Goal: Task Accomplishment & Management: Manage account settings

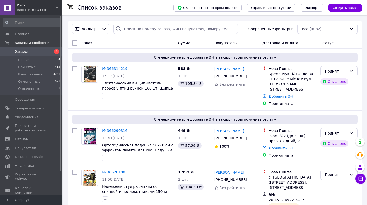
click at [21, 53] on span "Заказы" at bounding box center [21, 51] width 13 height 5
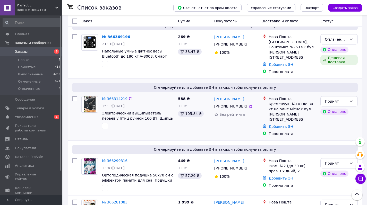
scroll to position [116, 0]
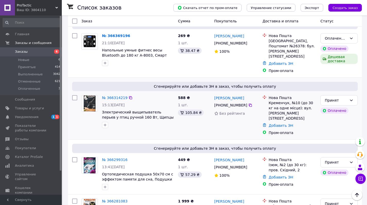
scroll to position [95, 0]
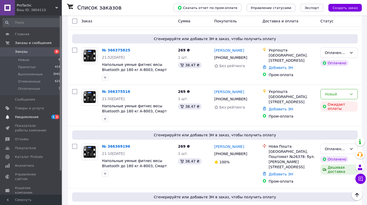
click at [31, 116] on span "Уведомления" at bounding box center [26, 117] width 23 height 5
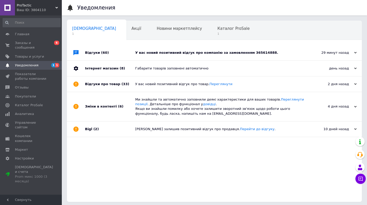
click at [182, 54] on div "У вас новий позитивний відгук про компанію за замовленням 365614888." at bounding box center [220, 53] width 170 height 5
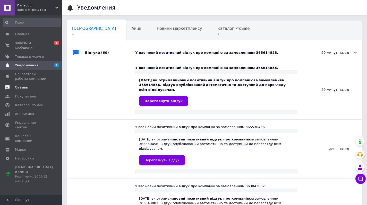
click at [28, 87] on span "Отзывы" at bounding box center [31, 87] width 33 height 5
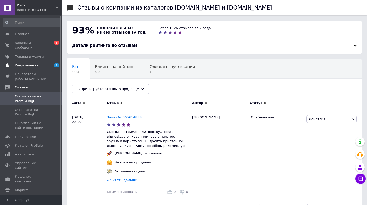
click at [25, 64] on span "Уведомления" at bounding box center [26, 65] width 23 height 5
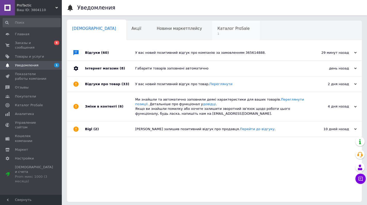
click at [217, 29] on span "Каталог ProSale" at bounding box center [233, 28] width 32 height 5
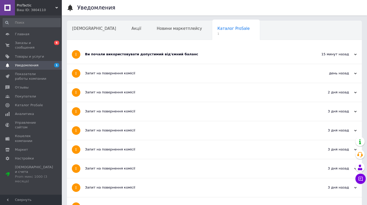
click at [171, 57] on div "Ви почали використовувати допустимий від'ємний баланс" at bounding box center [195, 54] width 220 height 19
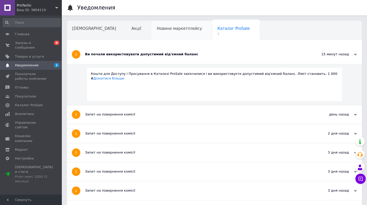
click at [159, 35] on div "Новини маркетплейсу" at bounding box center [182, 31] width 61 height 20
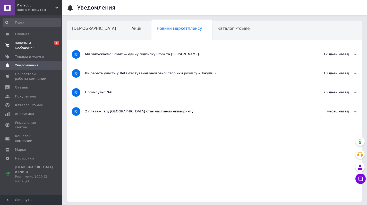
click at [26, 43] on span "Заказы и сообщения" at bounding box center [31, 45] width 33 height 9
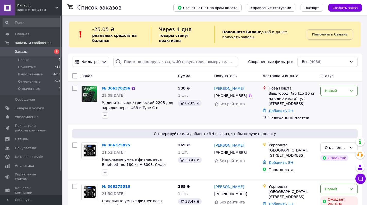
click at [115, 88] on link "№ 366378296" at bounding box center [116, 88] width 28 height 4
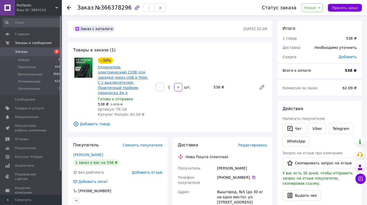
click at [130, 72] on link "Удлинитель электрический 220В для зарядки через USB и Type-C с выключателем, Пр…" at bounding box center [123, 80] width 50 height 30
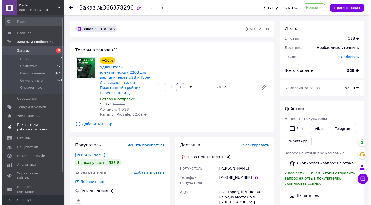
scroll to position [2, 0]
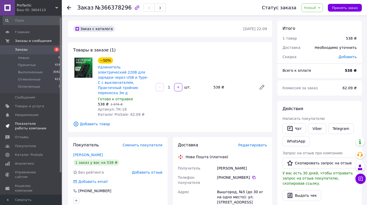
click at [34, 124] on span "Показатели работы компании" at bounding box center [31, 126] width 33 height 9
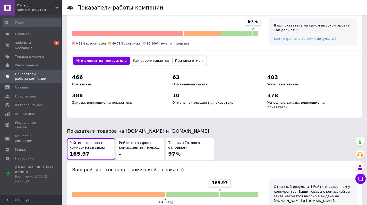
scroll to position [241, 0]
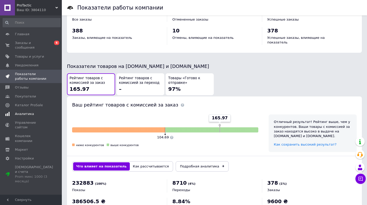
click at [23, 115] on span "Аналитика" at bounding box center [24, 114] width 19 height 5
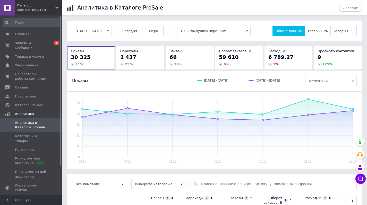
click at [137, 30] on span "Сегодня" at bounding box center [129, 31] width 15 height 4
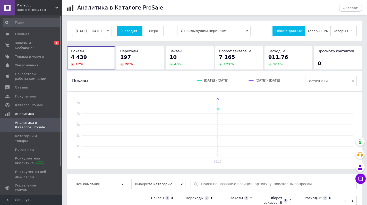
scroll to position [36, 0]
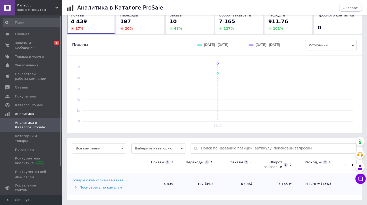
click at [104, 180] on div "Товары с комиссией за заказ" at bounding box center [97, 180] width 51 height 5
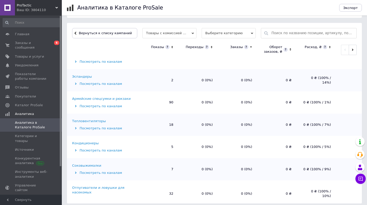
scroll to position [286, 0]
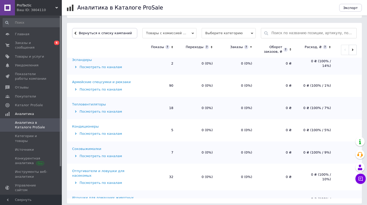
click at [93, 124] on div "Кондиционеры" at bounding box center [85, 126] width 27 height 5
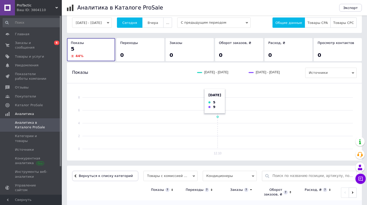
scroll to position [77, 0]
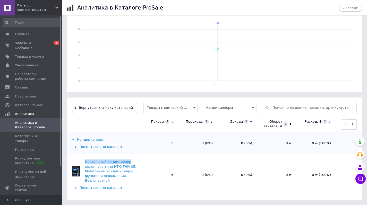
drag, startPoint x: 84, startPoint y: 161, endPoint x: 127, endPoint y: 162, distance: 43.0
click at [127, 162] on div "Настольный кондиционер колонного типа HTKJ FHH-05, Мобильный кондиционер с функ…" at bounding box center [105, 171] width 66 height 23
copy div "Настольный кондиционер"
click at [21, 42] on span "Заказы и сообщения" at bounding box center [31, 45] width 33 height 9
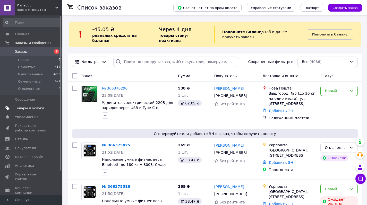
click at [23, 106] on span "Товары и услуги" at bounding box center [29, 108] width 29 height 5
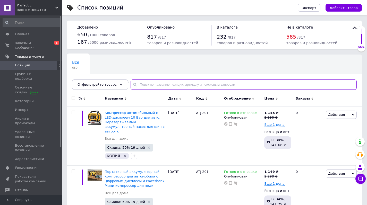
click at [148, 84] on input "text" at bounding box center [244, 85] width 226 height 10
paste input "Настольный кондиционер"
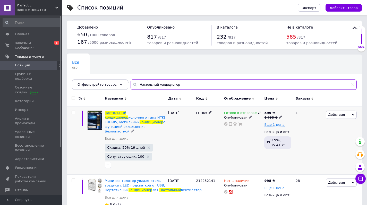
type input "Настольный кондиционер"
click at [258, 113] on icon at bounding box center [259, 112] width 3 height 3
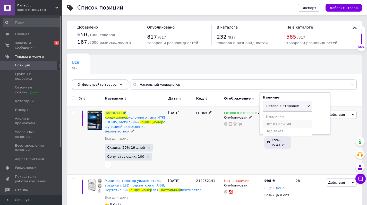
click at [277, 124] on li "Нет в наличии" at bounding box center [287, 124] width 49 height 7
click at [239, 134] on div "Готово к отправке Наличие Нет в наличии В наличии Под заказ Готово к отправке О…" at bounding box center [243, 141] width 40 height 68
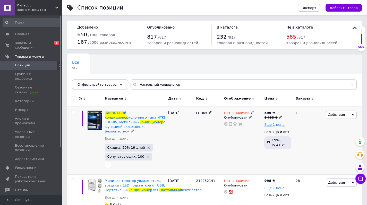
click at [148, 147] on use at bounding box center [149, 148] width 3 height 3
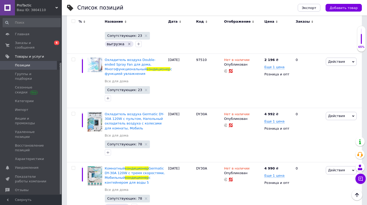
scroll to position [64, 0]
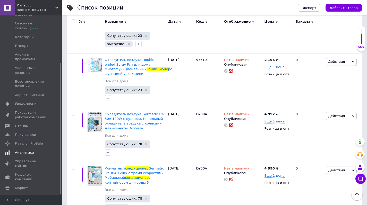
click at [24, 150] on span "Аналитика" at bounding box center [24, 152] width 19 height 5
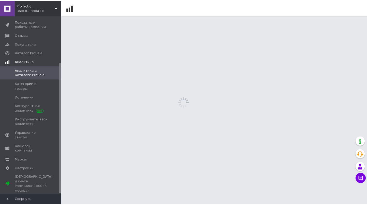
scroll to position [34, 0]
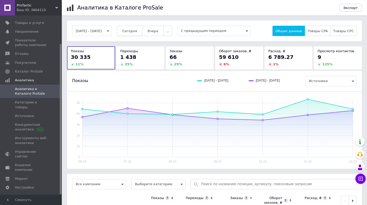
click at [137, 30] on span "Сегодня" at bounding box center [129, 31] width 15 height 4
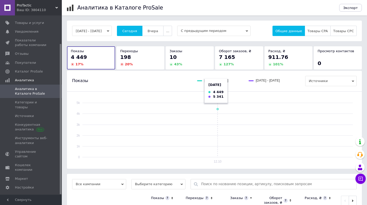
scroll to position [36, 0]
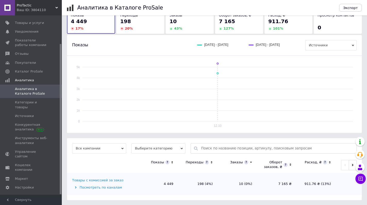
click at [104, 180] on div "Товары с комиссией за заказ" at bounding box center [97, 180] width 51 height 5
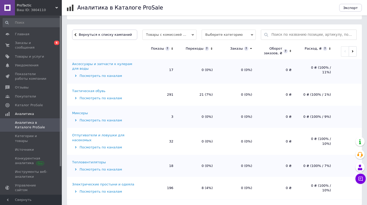
scroll to position [2020, 0]
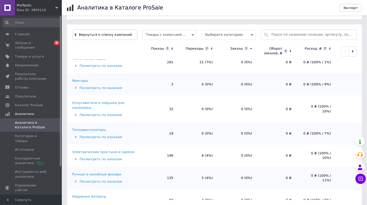
click at [118, 150] on div "Электрические простыни и одеяла" at bounding box center [103, 152] width 62 height 5
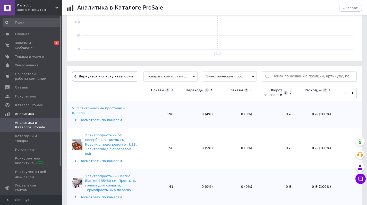
scroll to position [0, 0]
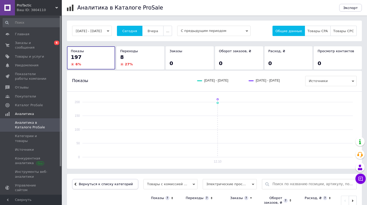
click at [101, 187] on button "Вернуться к списку категорий" at bounding box center [105, 184] width 66 height 10
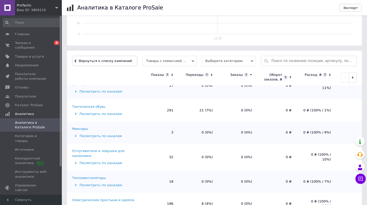
scroll to position [155, 0]
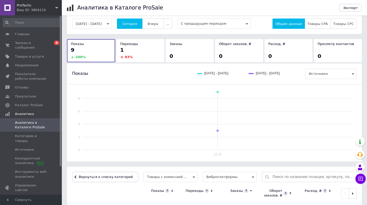
scroll to position [77, 0]
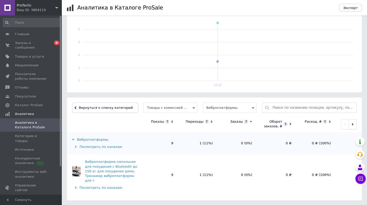
click at [106, 189] on div "Посмотреть по каналам" at bounding box center [105, 188] width 66 height 5
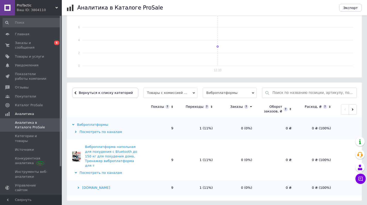
click at [90, 189] on div "Prom.ua" at bounding box center [105, 188] width 66 height 5
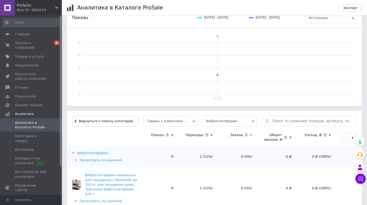
scroll to position [102, 0]
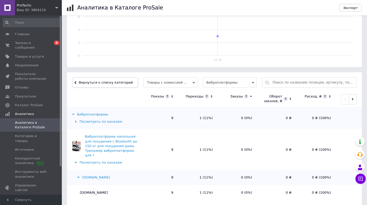
click at [87, 84] on span "Вернуться к списку категорий" at bounding box center [105, 83] width 55 height 4
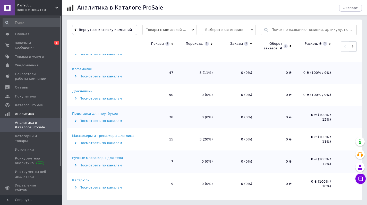
scroll to position [1793, 0]
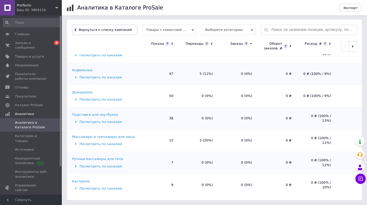
click at [115, 135] on div "Массажеры и тренажеры для лица" at bounding box center [103, 137] width 62 height 5
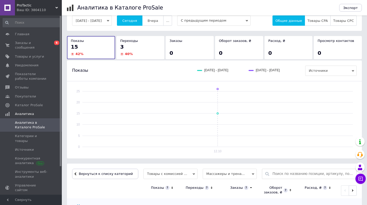
scroll to position [113, 0]
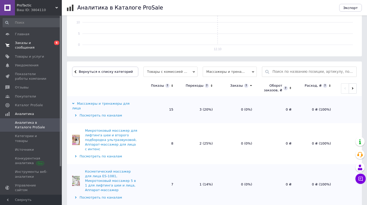
click at [24, 43] on span "Заказы и сообщения" at bounding box center [31, 45] width 33 height 9
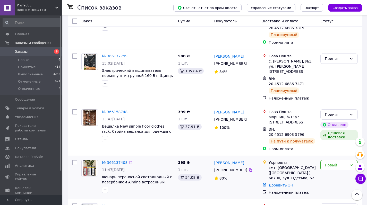
scroll to position [657, 0]
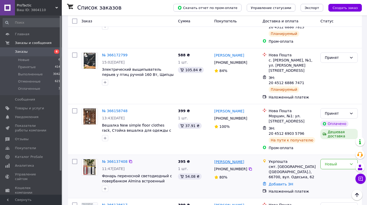
click at [230, 160] on link "татьяна кавун" at bounding box center [229, 162] width 30 height 5
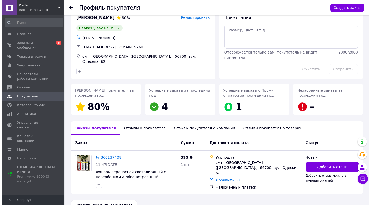
scroll to position [20, 0]
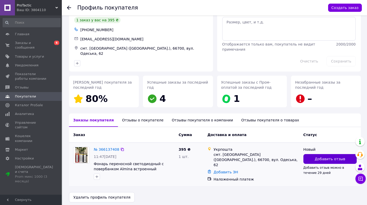
click at [325, 158] on span "Добавить отзыв" at bounding box center [330, 159] width 30 height 5
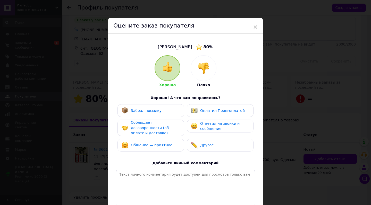
click at [208, 72] on img at bounding box center [203, 68] width 11 height 11
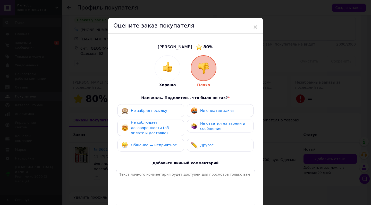
click at [216, 126] on span "Не ответил на звонки и сообщения" at bounding box center [222, 127] width 45 height 10
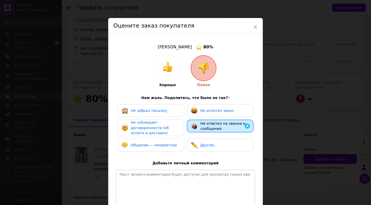
click at [161, 129] on span "Не соблюдает договоренности (об оплате и доставке)" at bounding box center [150, 128] width 38 height 15
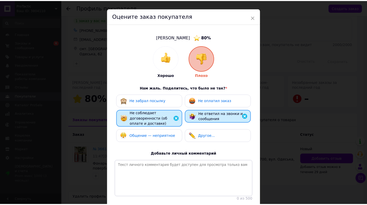
scroll to position [39, 0]
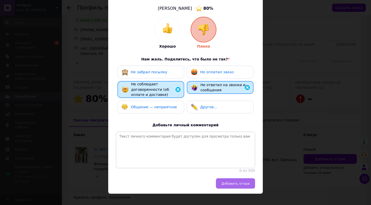
click at [237, 182] on span "Добавить отзыв" at bounding box center [235, 184] width 28 height 4
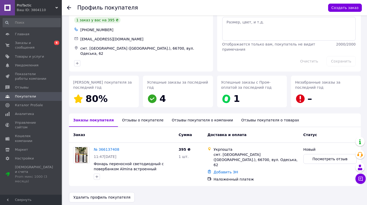
click at [69, 7] on icon at bounding box center [69, 8] width 4 height 4
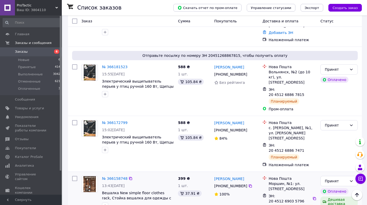
scroll to position [625, 0]
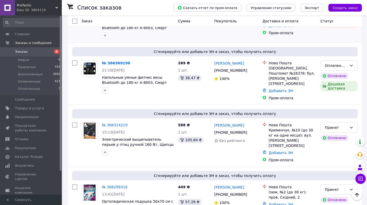
scroll to position [84, 0]
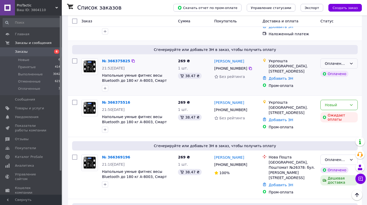
click at [333, 64] on div "Оплаченный" at bounding box center [336, 64] width 22 height 6
click at [336, 75] on li "Принят" at bounding box center [339, 74] width 37 height 9
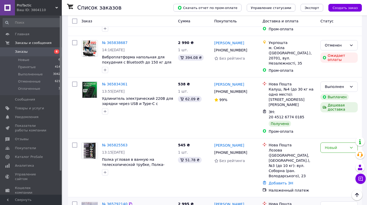
scroll to position [1491, 0]
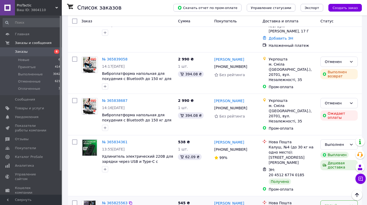
click at [337, 203] on div "Новый" at bounding box center [336, 206] width 22 height 6
click at [337, 115] on li "Отменен" at bounding box center [339, 114] width 37 height 9
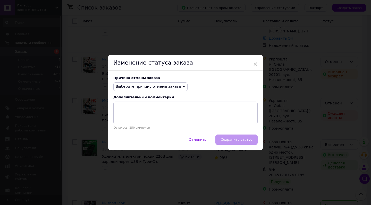
click at [173, 88] on span "Выберите причину отмены заказа" at bounding box center [148, 87] width 65 height 4
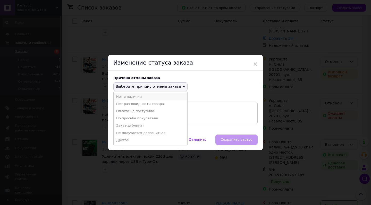
click at [144, 97] on li "Нет в наличии" at bounding box center [151, 96] width 74 height 7
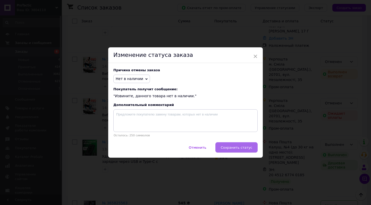
click at [232, 146] on span "Сохранить статус" at bounding box center [236, 148] width 31 height 4
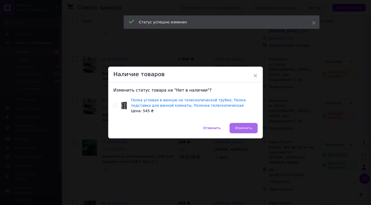
click at [239, 128] on span "Изменить" at bounding box center [243, 128] width 17 height 4
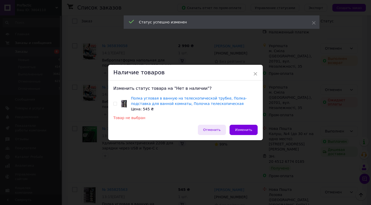
click at [216, 129] on span "Отменить" at bounding box center [212, 130] width 18 height 4
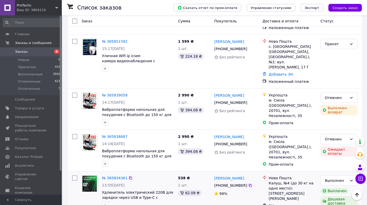
scroll to position [1451, 0]
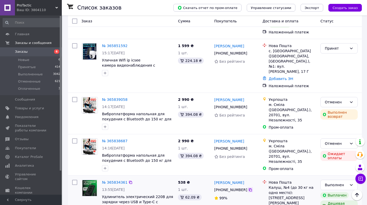
click at [250, 188] on icon at bounding box center [250, 190] width 4 height 4
drag, startPoint x: 213, startPoint y: 72, endPoint x: 246, endPoint y: 71, distance: 32.5
click at [246, 178] on div "Степан Ільків +380 50 854 88 18 99%" at bounding box center [236, 206] width 48 height 57
copy link "Степан Ільків"
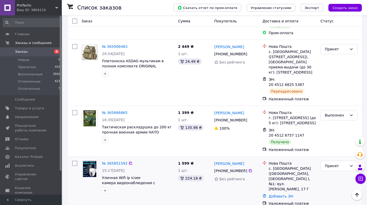
scroll to position [1328, 0]
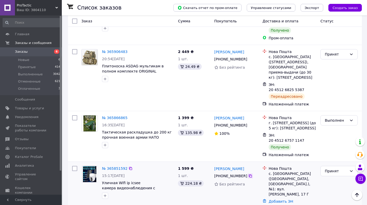
click at [250, 174] on icon at bounding box center [250, 176] width 4 height 4
drag, startPoint x: 213, startPoint y: 58, endPoint x: 252, endPoint y: 57, distance: 38.7
click at [252, 164] on div "Віталій Деберина +380 98 997 43 17 Без рейтинга" at bounding box center [236, 188] width 48 height 49
copy link "Віталій Деберина"
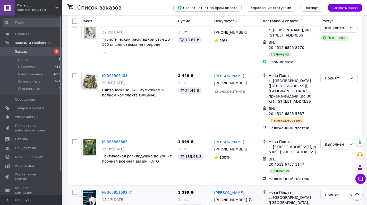
scroll to position [1280, 0]
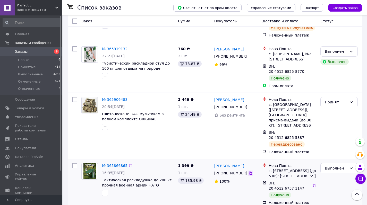
click at [250, 171] on icon at bounding box center [250, 173] width 4 height 4
drag, startPoint x: 213, startPoint y: 55, endPoint x: 252, endPoint y: 56, distance: 39.4
click at [252, 161] on div "Сергей Чернявский +380 95 914 20 52 100%" at bounding box center [236, 184] width 48 height 46
copy link "Сергей Чернявский"
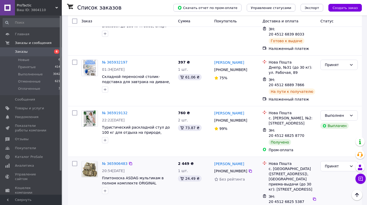
scroll to position [1214, 0]
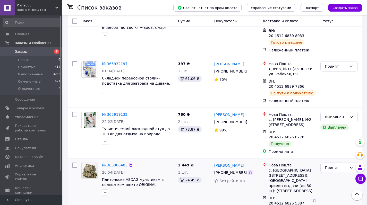
click at [251, 171] on icon at bounding box center [250, 173] width 4 height 4
drag, startPoint x: 213, startPoint y: 55, endPoint x: 249, endPoint y: 56, distance: 36.3
click at [249, 161] on div "Ірина Лагуткіна +380 98 060 56 40 Без рейтинга" at bounding box center [236, 192] width 48 height 62
copy link "Ірина Лагуткіна"
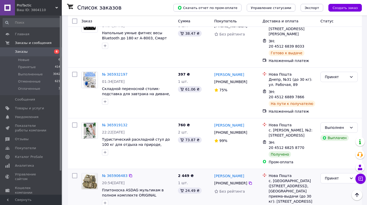
scroll to position [1128, 0]
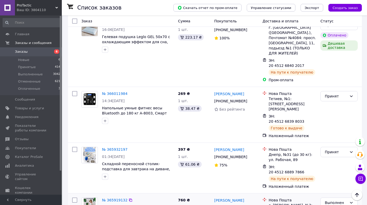
click at [250, 205] on icon at bounding box center [250, 208] width 4 height 4
drag, startPoint x: 212, startPoint y: 95, endPoint x: 249, endPoint y: 96, distance: 36.9
copy link "Алексей Клименко"
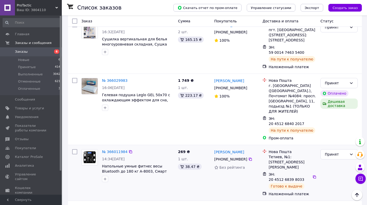
scroll to position [1069, 0]
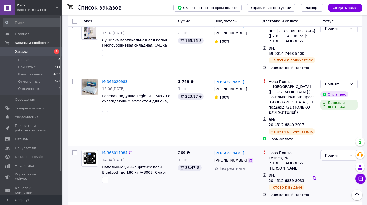
click at [250, 159] on icon at bounding box center [250, 160] width 3 height 3
drag, startPoint x: 214, startPoint y: 63, endPoint x: 257, endPoint y: 65, distance: 43.3
click at [257, 150] on div "Ярослав Блощинський" at bounding box center [236, 153] width 45 height 6
copy link "Ярослав Блощинський"
click at [254, 148] on div "Ярослав Блощинський +380 97 848 35 73 Без рейтинга" at bounding box center [236, 174] width 48 height 52
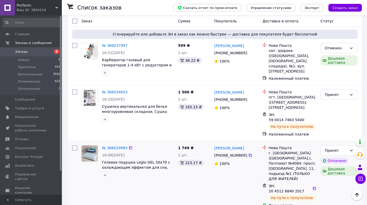
scroll to position [1002, 0]
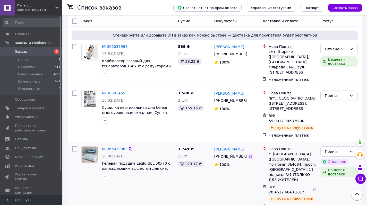
click at [249, 155] on icon at bounding box center [250, 157] width 4 height 4
drag, startPoint x: 213, startPoint y: 71, endPoint x: 246, endPoint y: 71, distance: 33.5
click at [246, 145] on div "Андрей Трембич +380 50 416 80 10 100%" at bounding box center [236, 178] width 48 height 67
copy link "Андрей Трембич"
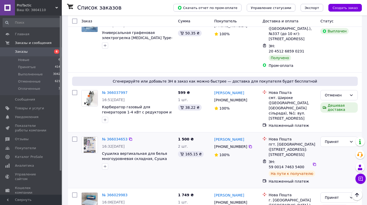
scroll to position [945, 0]
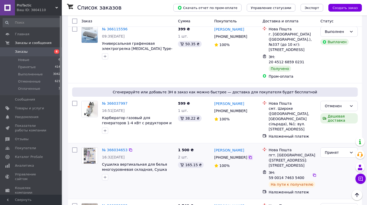
click at [250, 156] on icon at bounding box center [250, 158] width 4 height 4
drag, startPoint x: 212, startPoint y: 70, endPoint x: 249, endPoint y: 72, distance: 36.7
click at [249, 146] on div "№ 366034653 16:32, 10.10.2025 Сушилка вертикальная для белья многоуровневая скл…" at bounding box center [215, 172] width 290 height 52
click at [252, 147] on div "Наталія Мурашко" at bounding box center [236, 150] width 45 height 6
drag, startPoint x: 246, startPoint y: 71, endPoint x: 214, endPoint y: 72, distance: 32.2
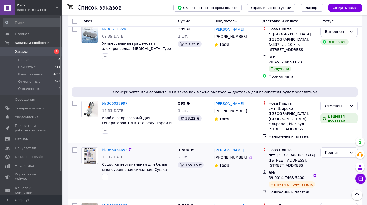
click at [214, 147] on div "Наталія Мурашко" at bounding box center [236, 150] width 45 height 6
copy link "Наталія Мурашко"
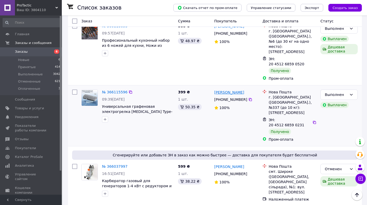
scroll to position [822, 0]
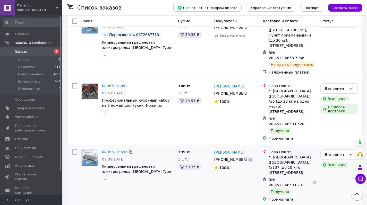
click at [249, 158] on icon at bounding box center [250, 160] width 4 height 4
drag, startPoint x: 213, startPoint y: 84, endPoint x: 246, endPoint y: 84, distance: 33.0
click at [246, 148] on div "Андрій Яремко +380 63 202 41 19 100%" at bounding box center [236, 176] width 48 height 57
copy link "Андрій Яремко"
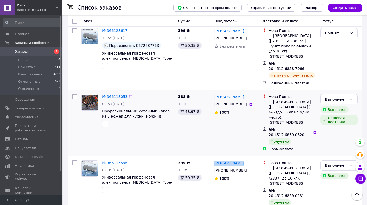
scroll to position [798, 0]
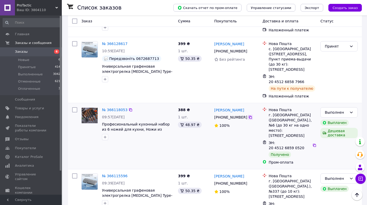
click at [250, 115] on icon at bounding box center [250, 117] width 4 height 4
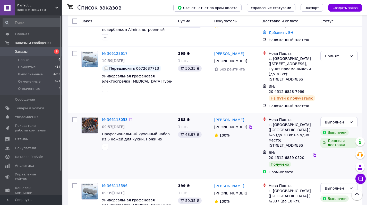
scroll to position [768, 0]
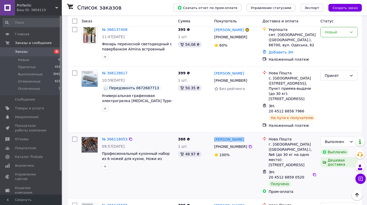
drag, startPoint x: 215, startPoint y: 76, endPoint x: 243, endPoint y: 76, distance: 27.8
click at [243, 135] on div "Руслан Касько +380 67 157 83 40 100%" at bounding box center [236, 166] width 48 height 62
copy link "Руслан Касько"
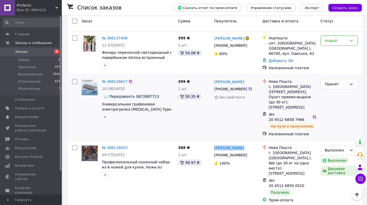
scroll to position [720, 0]
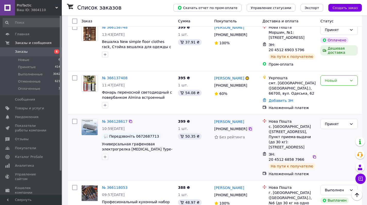
click at [250, 128] on icon at bounding box center [250, 129] width 3 height 3
drag, startPoint x: 214, startPoint y: 68, endPoint x: 248, endPoint y: 69, distance: 34.5
click at [248, 119] on div "Віталій Коряков" at bounding box center [236, 122] width 45 height 6
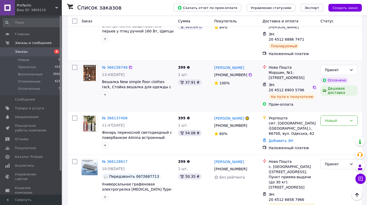
scroll to position [641, 0]
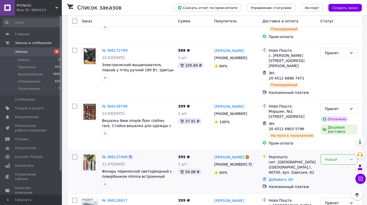
click at [344, 157] on div "Новый" at bounding box center [336, 160] width 22 height 6
click at [338, 136] on li "Отменен" at bounding box center [339, 135] width 37 height 9
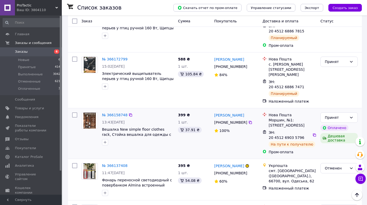
scroll to position [630, 0]
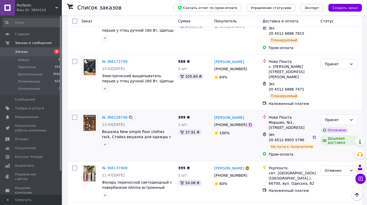
click at [251, 123] on icon at bounding box center [250, 125] width 4 height 4
drag, startPoint x: 219, startPoint y: 70, endPoint x: 249, endPoint y: 70, distance: 30.1
click at [249, 114] on div "Лідія Пукас" at bounding box center [236, 117] width 45 height 6
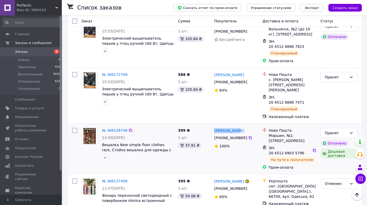
scroll to position [582, 0]
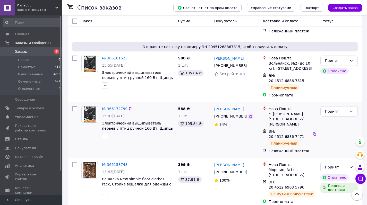
click at [250, 115] on icon at bounding box center [250, 116] width 3 height 3
drag, startPoint x: 212, startPoint y: 70, endPoint x: 254, endPoint y: 71, distance: 42.0
click at [254, 104] on div "Денис Добровольский +380 50 294 80 81 84%" at bounding box center [236, 130] width 48 height 52
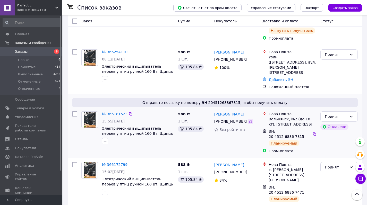
click at [250, 120] on icon at bounding box center [250, 122] width 4 height 4
drag, startPoint x: 213, startPoint y: 81, endPoint x: 247, endPoint y: 81, distance: 33.5
click at [247, 110] on div "Алёна Бурковская +380 97 076 20 80 Без рейтинга" at bounding box center [236, 133] width 48 height 46
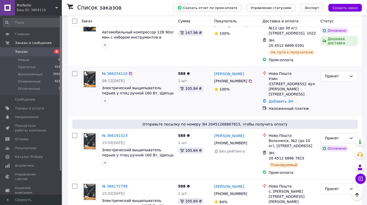
scroll to position [496, 0]
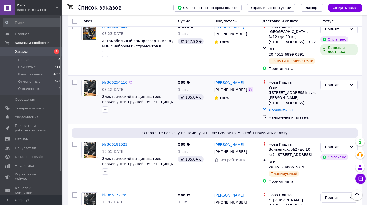
click at [250, 88] on icon at bounding box center [250, 90] width 4 height 4
drag, startPoint x: 214, startPoint y: 57, endPoint x: 247, endPoint y: 57, distance: 33.8
click at [247, 79] on div "Оксана Панасюк" at bounding box center [236, 82] width 45 height 6
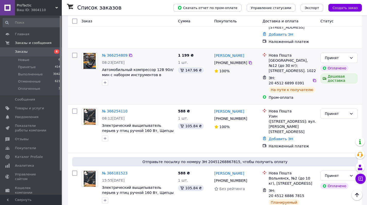
scroll to position [434, 0]
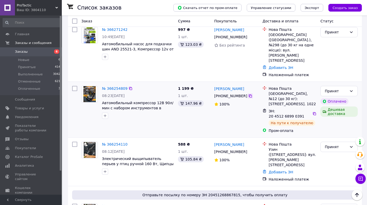
click at [249, 94] on icon at bounding box center [250, 96] width 4 height 4
drag, startPoint x: 214, startPoint y: 68, endPoint x: 247, endPoint y: 69, distance: 33.0
click at [247, 86] on div "Анжела Чмелык" at bounding box center [236, 89] width 45 height 6
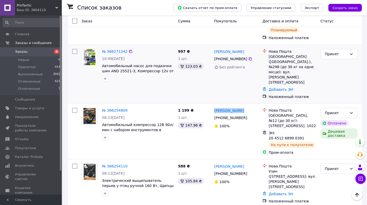
scroll to position [396, 0]
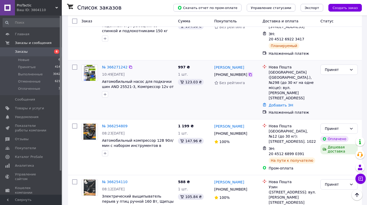
click at [250, 73] on icon at bounding box center [250, 75] width 4 height 4
drag, startPoint x: 214, startPoint y: 63, endPoint x: 249, endPoint y: 62, distance: 35.8
click at [249, 64] on div "Сергей Баранский" at bounding box center [236, 67] width 45 height 6
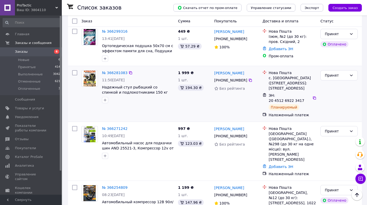
scroll to position [328, 0]
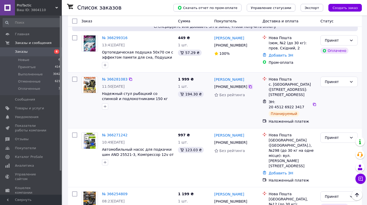
click at [250, 85] on icon at bounding box center [250, 87] width 4 height 4
drag, startPoint x: 213, startPoint y: 70, endPoint x: 238, endPoint y: 69, distance: 25.0
click at [238, 75] on div "Юлія Яценко +380 66 348 25 29 Без рейтинга" at bounding box center [236, 101] width 48 height 52
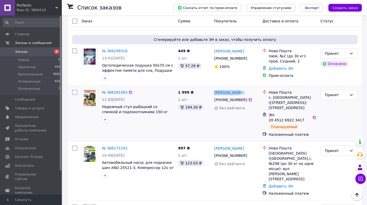
scroll to position [277, 0]
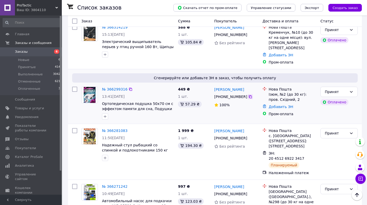
click at [251, 95] on icon at bounding box center [250, 97] width 4 height 4
drag, startPoint x: 213, startPoint y: 79, endPoint x: 239, endPoint y: 80, distance: 26.1
click at [239, 85] on div "Вадим Лутчин +380 95 867 79 50 100%" at bounding box center [236, 103] width 48 height 37
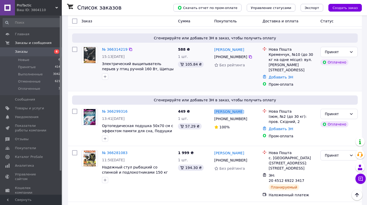
scroll to position [204, 0]
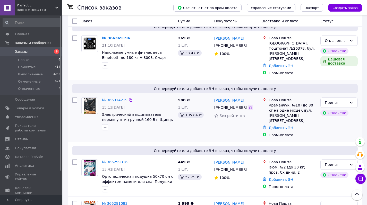
click at [250, 106] on icon at bounding box center [250, 108] width 4 height 4
drag, startPoint x: 212, startPoint y: 95, endPoint x: 242, endPoint y: 98, distance: 30.0
click at [242, 98] on div "Лариса Кормош +380 67 302 98 06 Без рейтинга" at bounding box center [236, 118] width 48 height 44
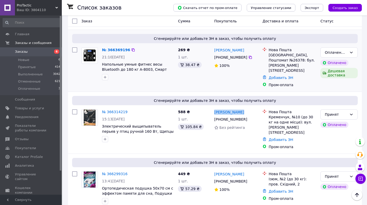
scroll to position [178, 0]
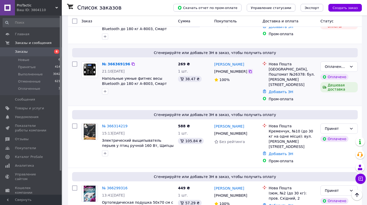
click at [249, 72] on icon at bounding box center [250, 72] width 4 height 4
drag, startPoint x: 213, startPoint y: 64, endPoint x: 239, endPoint y: 64, distance: 26.0
click at [239, 64] on div "Юлія Мельник +380 66 220 13 15 100%" at bounding box center [236, 82] width 48 height 44
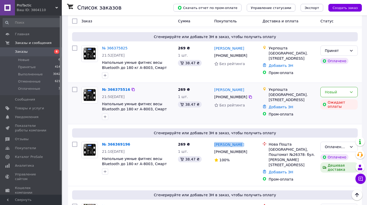
scroll to position [68, 0]
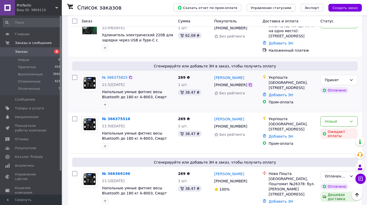
click at [250, 86] on icon at bounding box center [250, 85] width 4 height 4
drag, startPoint x: 213, startPoint y: 78, endPoint x: 257, endPoint y: 77, distance: 44.3
click at [257, 77] on div "Каріна Згуровська +380 68 764 32 55 Без рейтинга" at bounding box center [236, 91] width 48 height 37
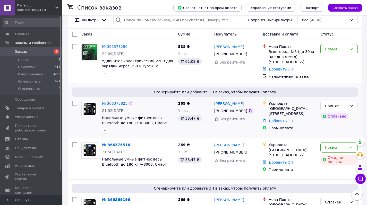
scroll to position [10, 0]
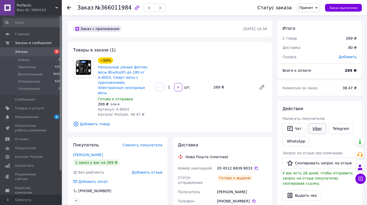
click at [319, 129] on link "Viber" at bounding box center [317, 128] width 18 height 11
